Goal: Information Seeking & Learning: Learn about a topic

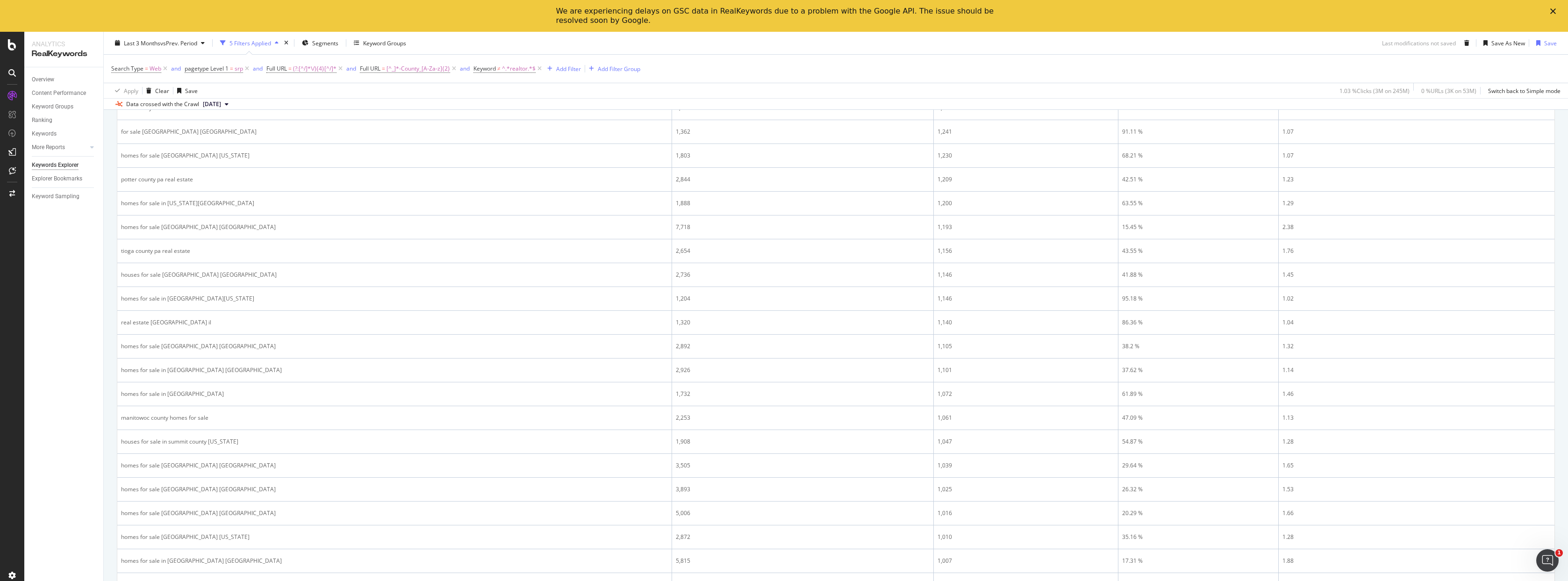
scroll to position [1090, 0]
click at [540, 68] on icon at bounding box center [539, 69] width 8 height 9
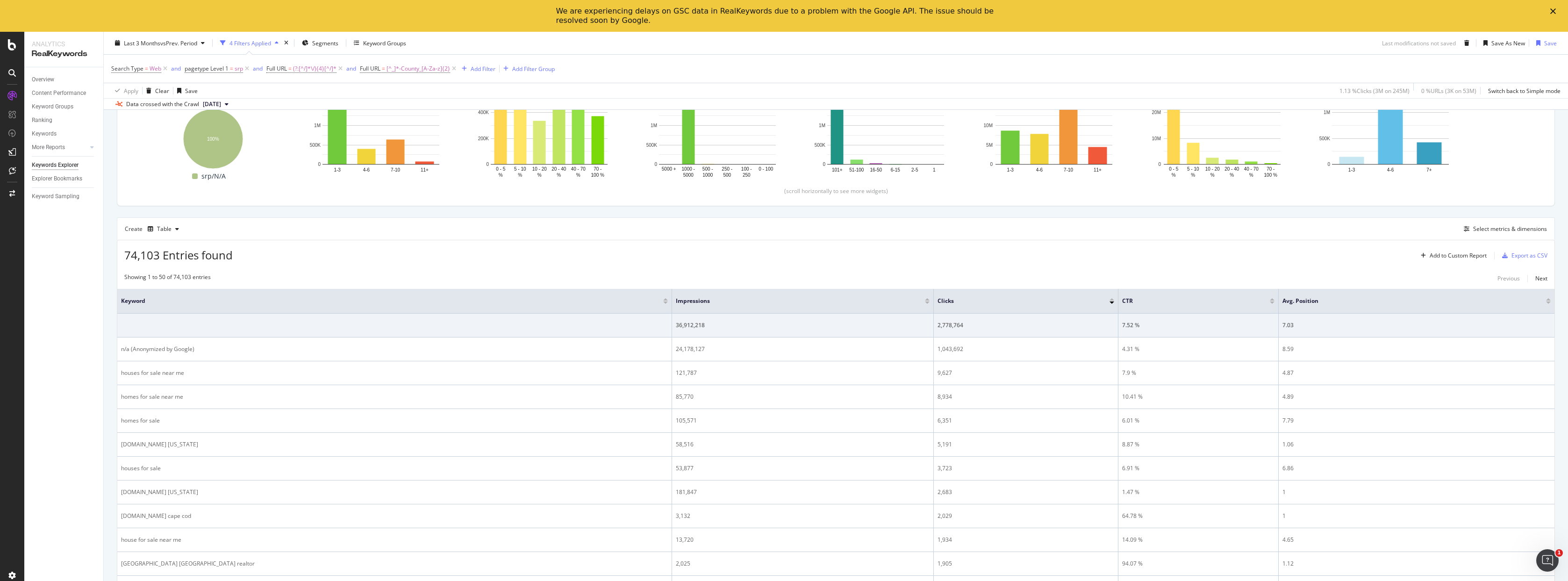
scroll to position [280, 0]
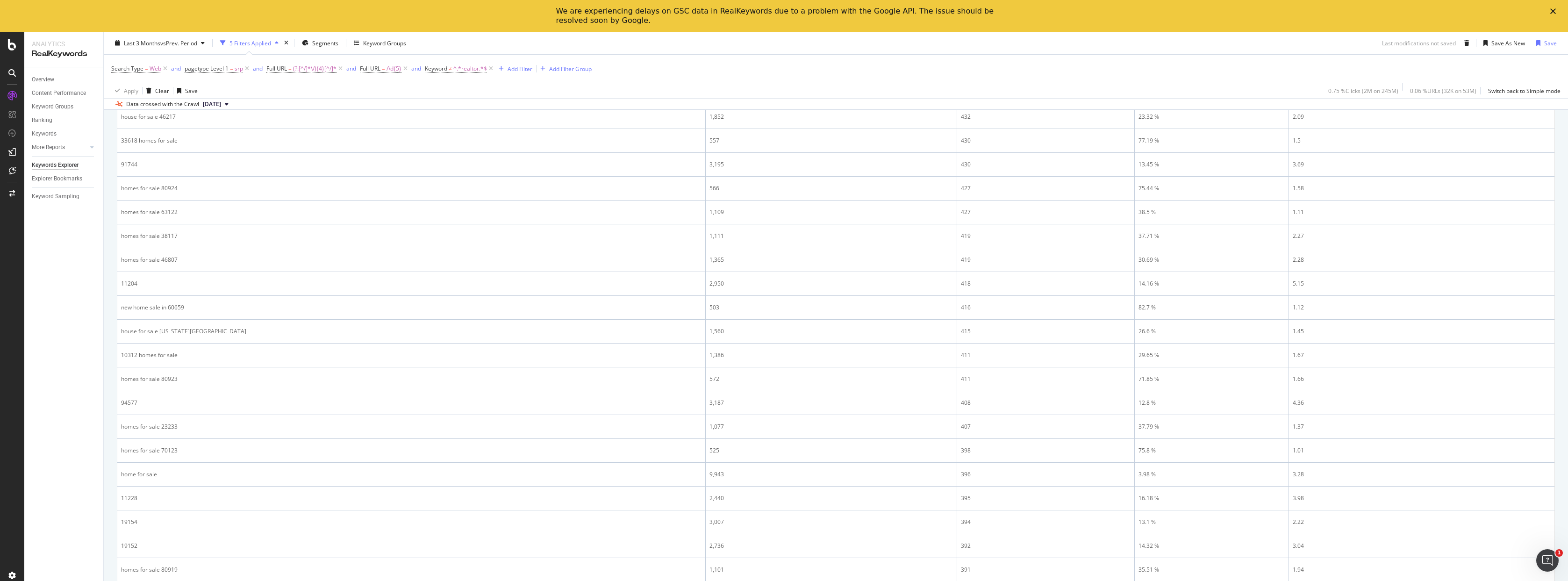
scroll to position [1151, 0]
click at [1509, 567] on div "Previous" at bounding box center [1508, 568] width 22 height 8
click at [1535, 568] on div "Next" at bounding box center [1541, 568] width 13 height 8
